Goal: Navigation & Orientation: Find specific page/section

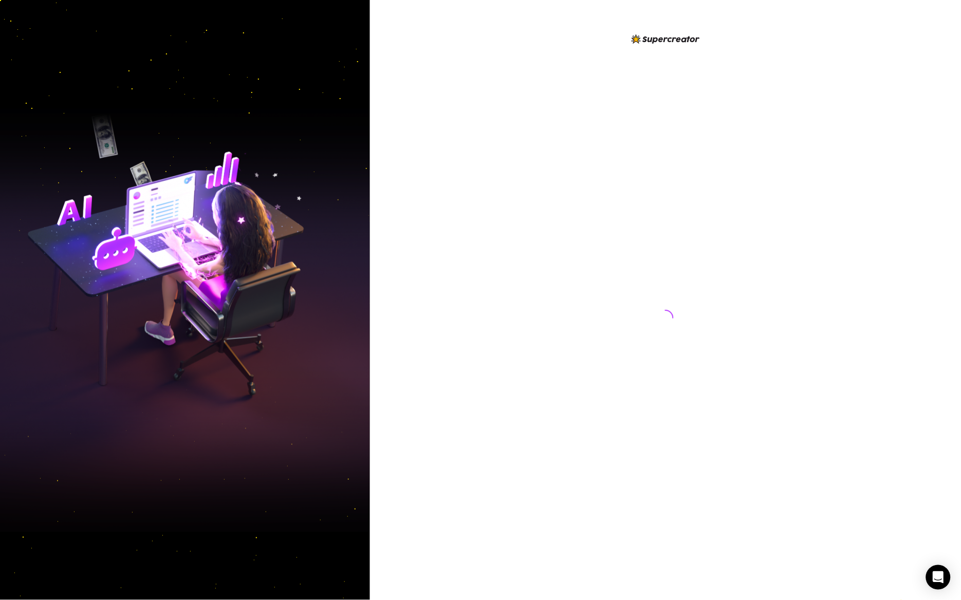
click at [581, 159] on div at bounding box center [665, 308] width 229 height 551
click at [621, 267] on div at bounding box center [665, 308] width 229 height 551
click at [563, 251] on div at bounding box center [665, 308] width 229 height 551
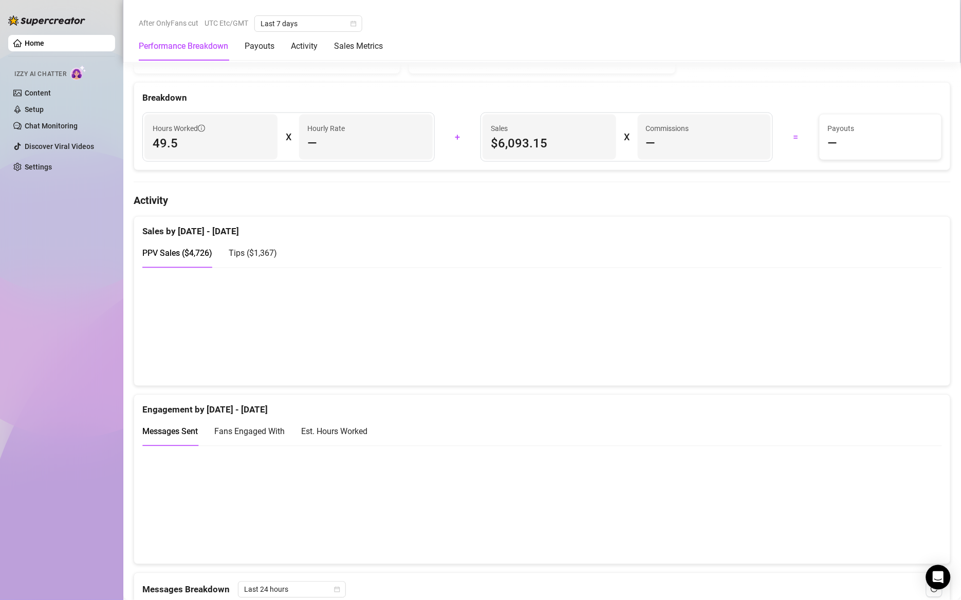
scroll to position [308, 0]
